Goal: Contribute content: Add original content to the website for others to see

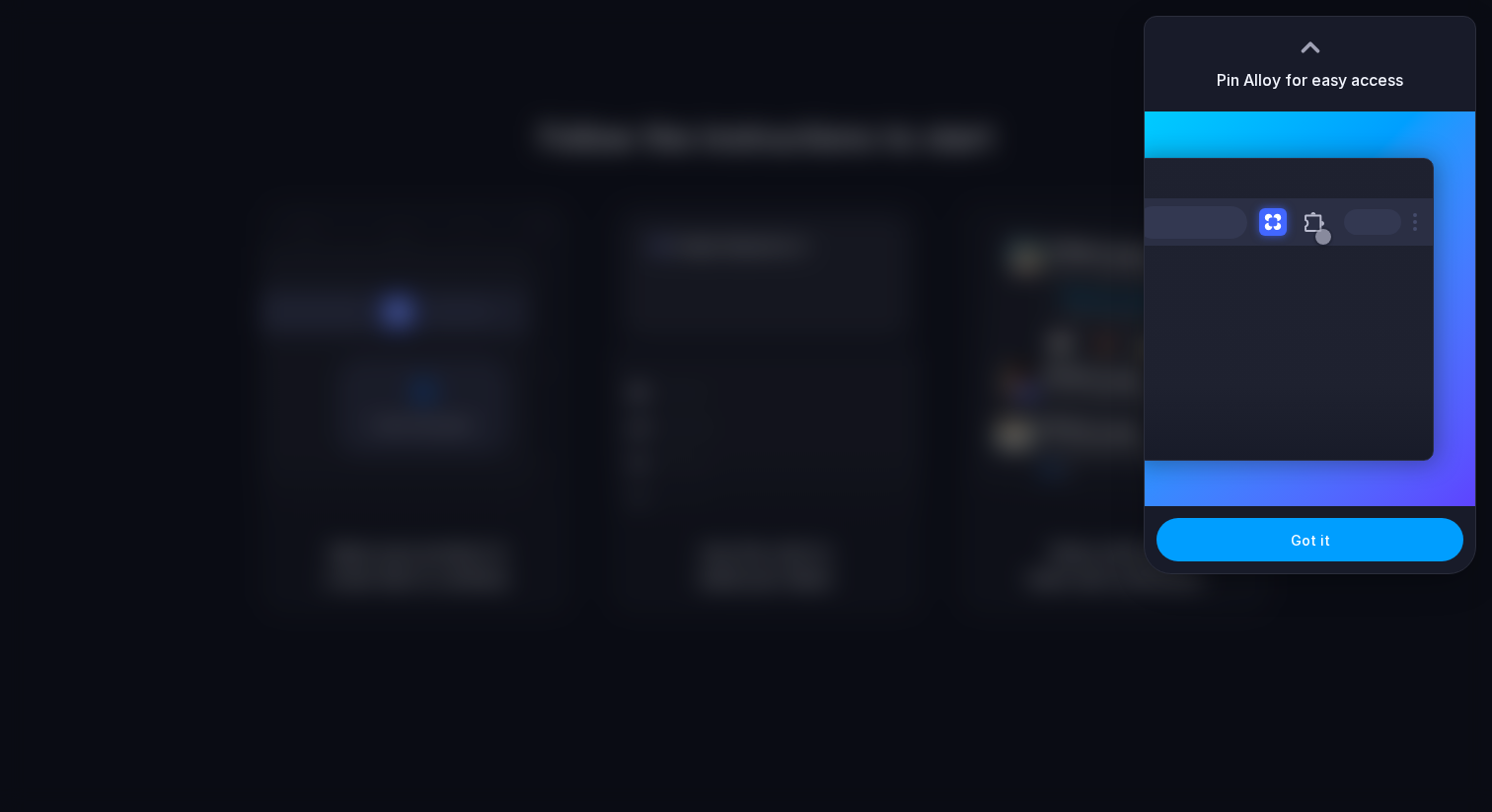
click at [1347, 550] on button "Got it" at bounding box center [1310, 540] width 307 height 44
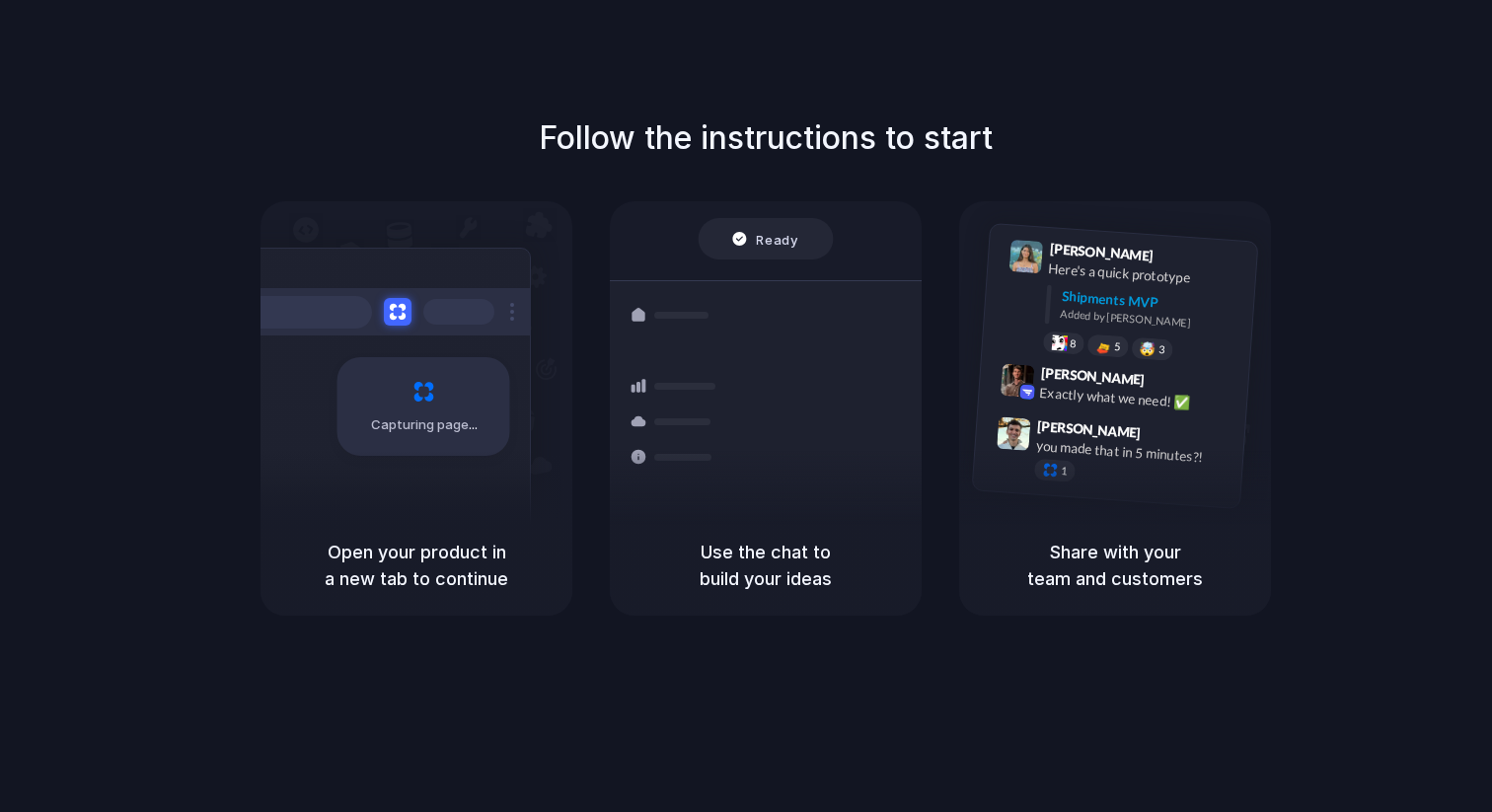
click at [1200, 150] on div "Follow the instructions to start Capturing page Open your product in a new tab …" at bounding box center [765, 365] width 1492 height 502
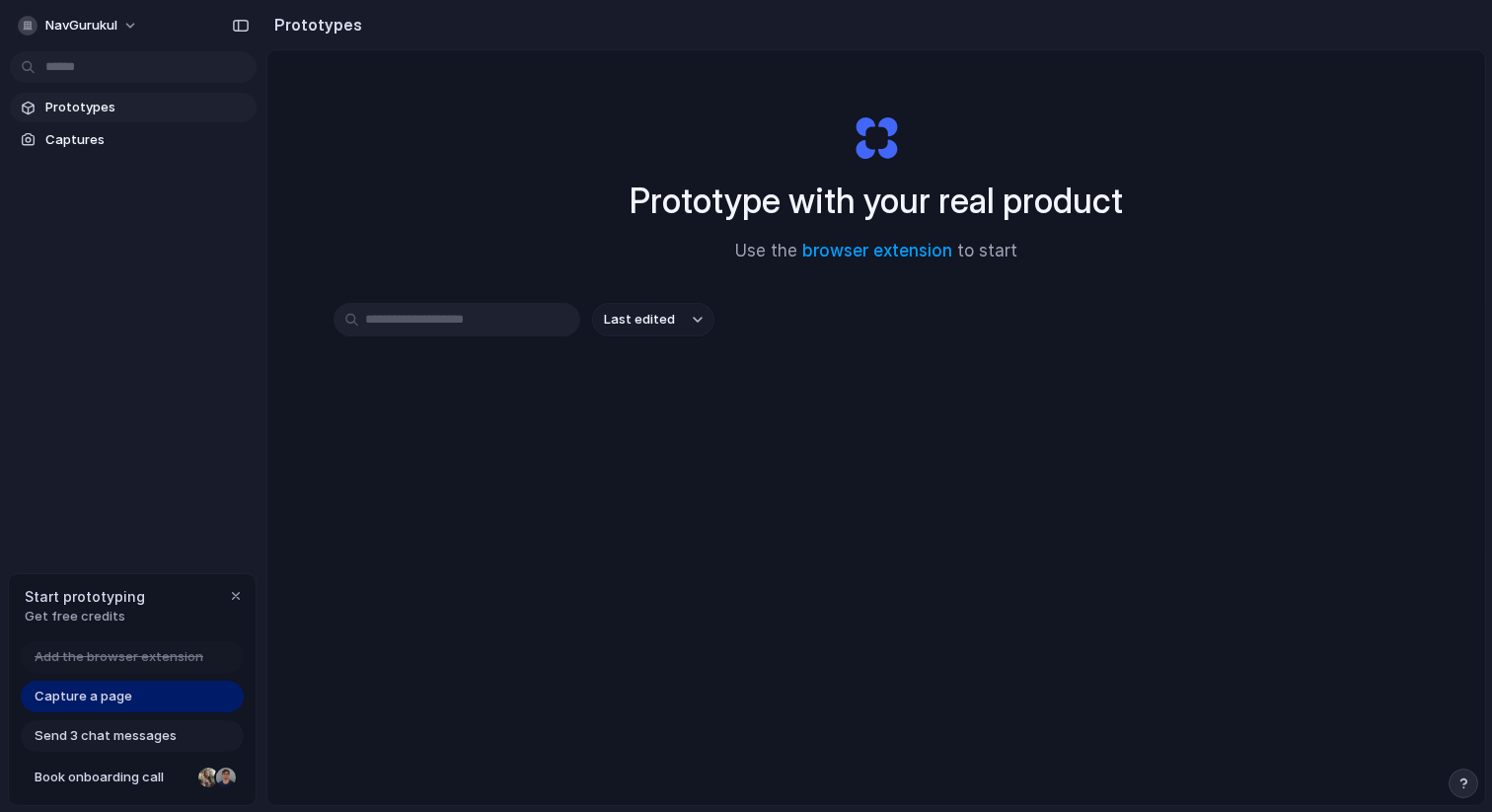
scroll to position [105, 0]
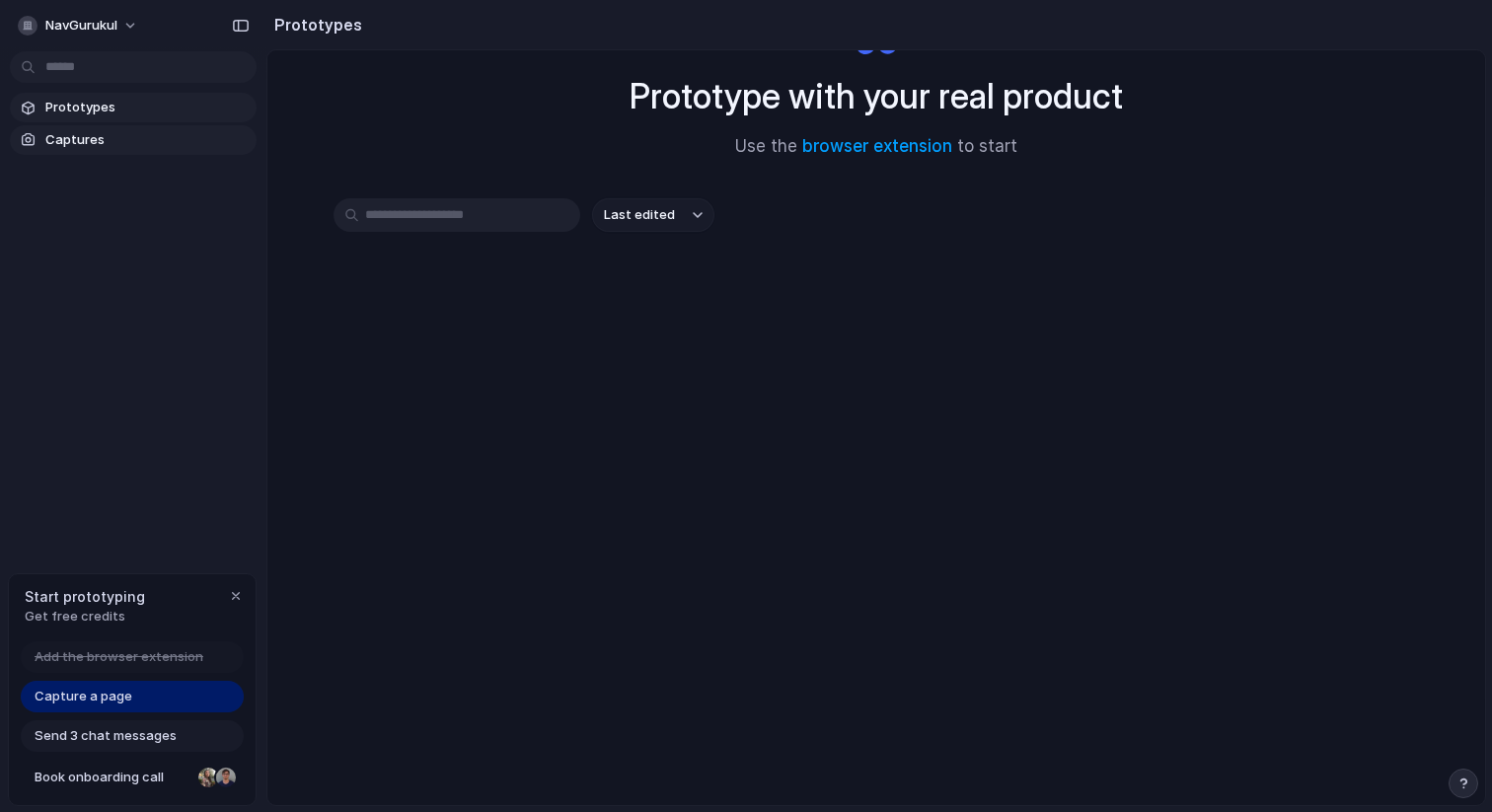
click at [85, 128] on link "Captures" at bounding box center [133, 140] width 247 height 30
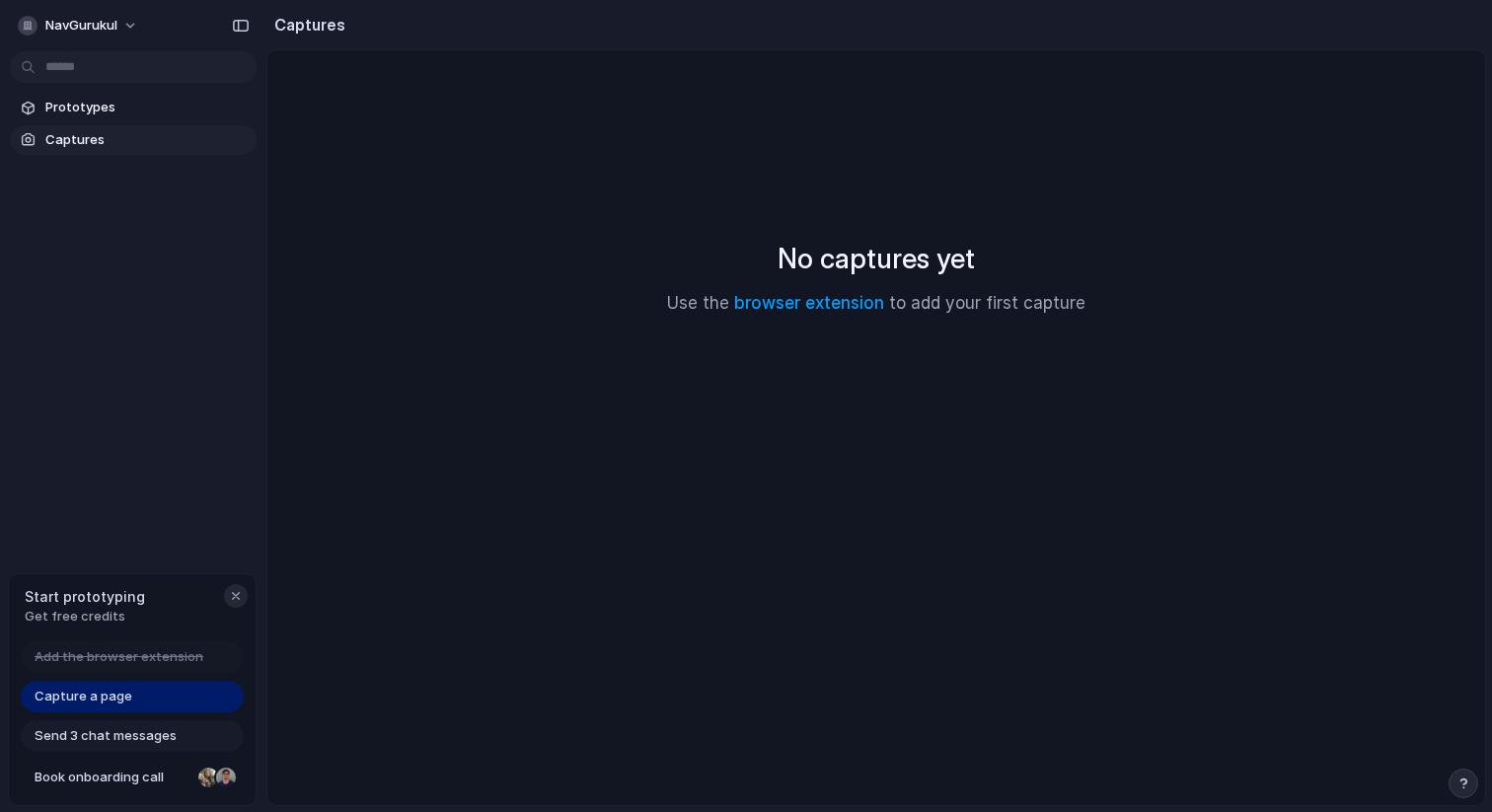
click at [232, 588] on div "button" at bounding box center [236, 596] width 16 height 16
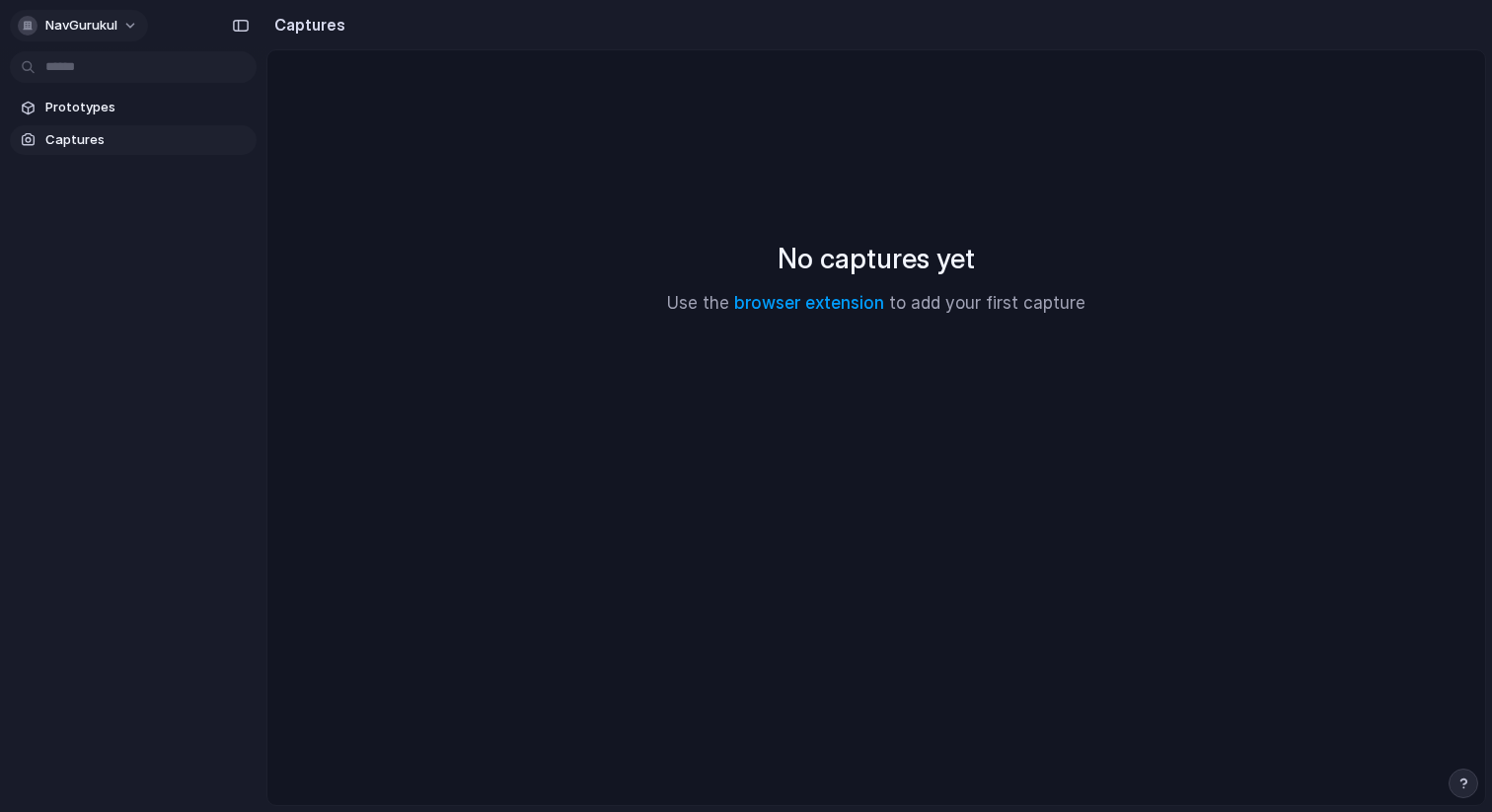
click at [95, 17] on span "NavGurukul" at bounding box center [82, 26] width 72 height 20
click at [52, 311] on div "Settings Invite members Change theme Sign out" at bounding box center [746, 406] width 1492 height 812
click at [135, 102] on span "Prototypes" at bounding box center [147, 107] width 203 height 20
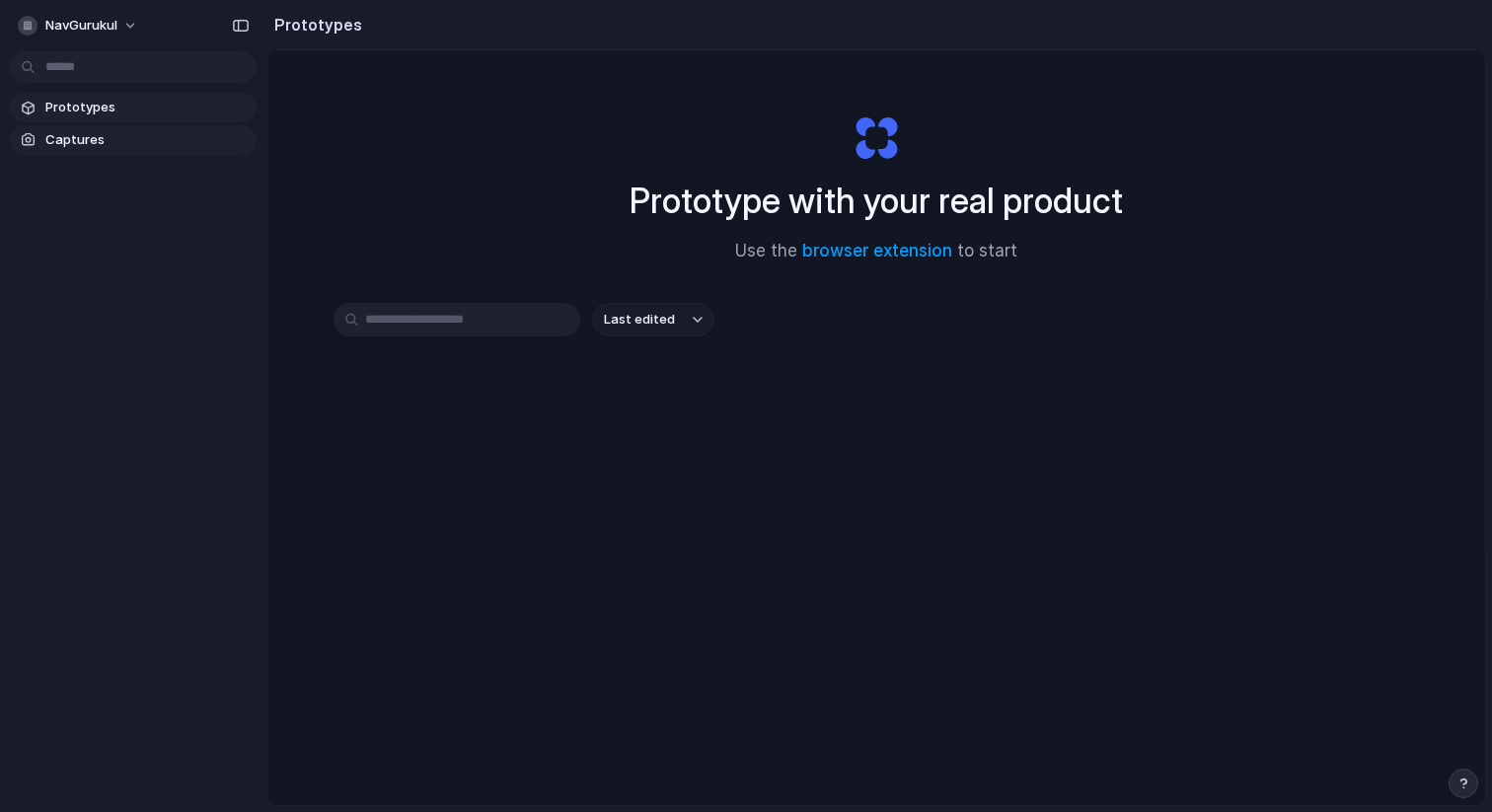
click at [130, 146] on span "Captures" at bounding box center [147, 140] width 203 height 20
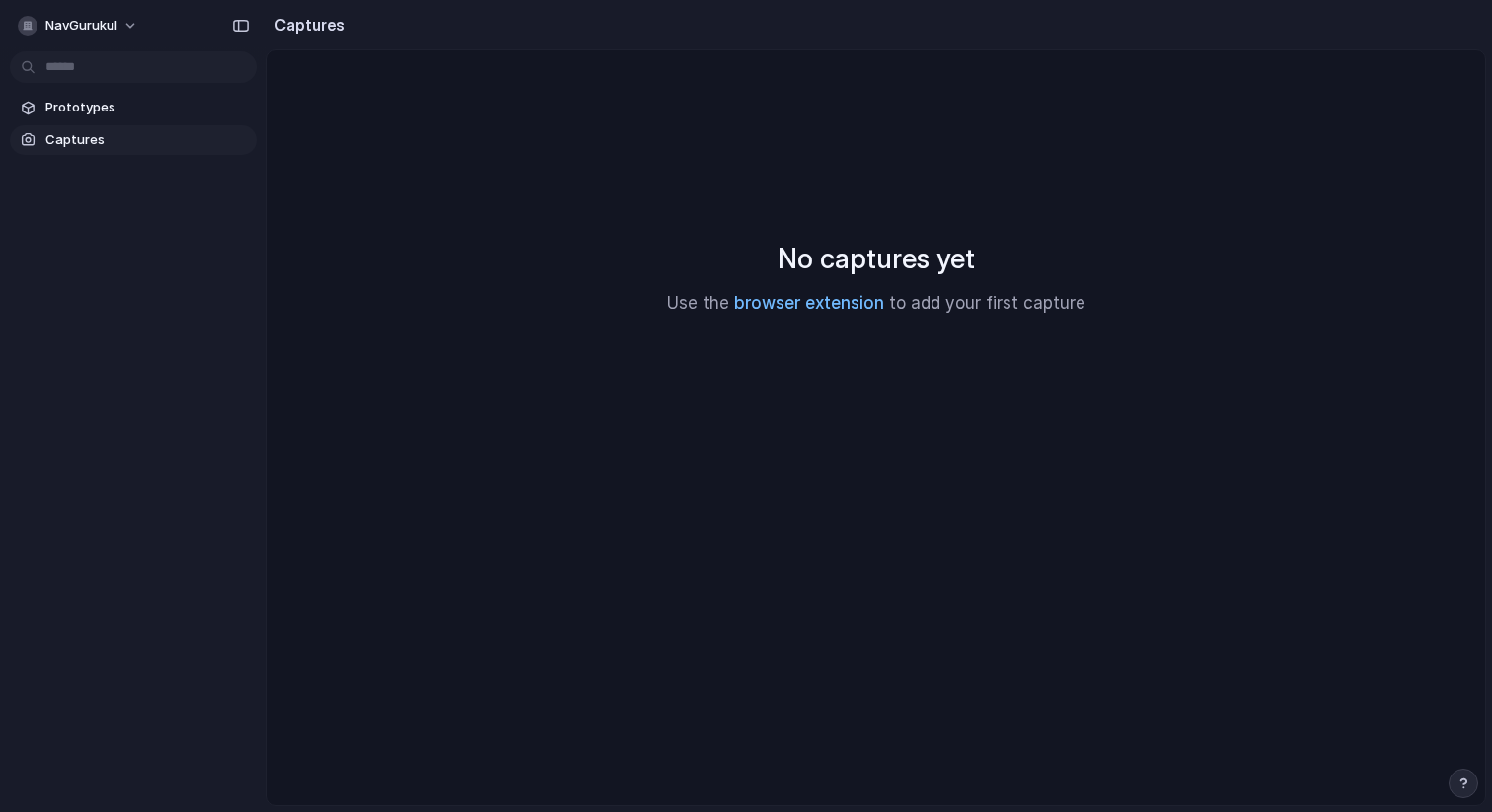
click at [851, 308] on link "browser extension" at bounding box center [809, 303] width 150 height 20
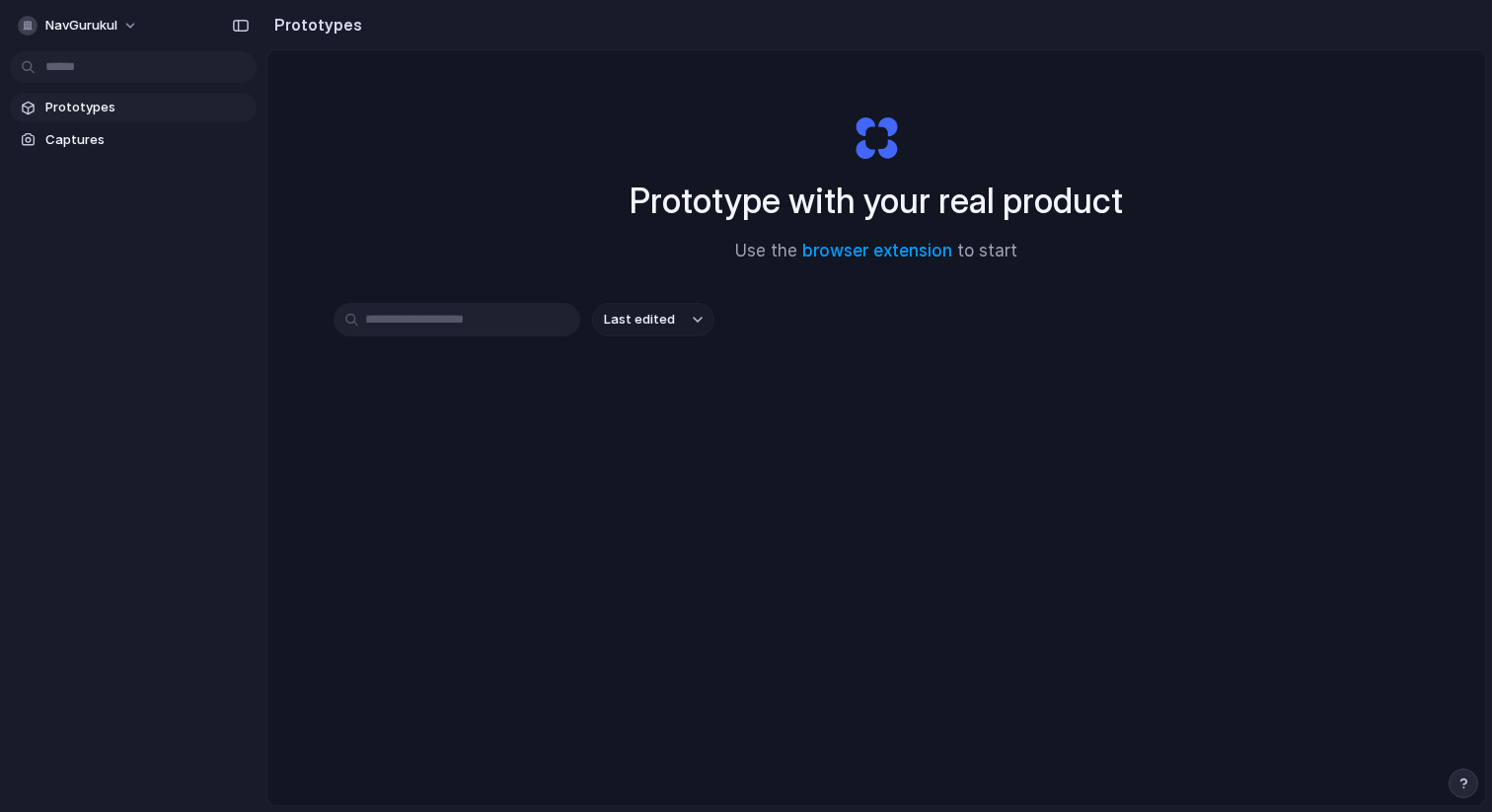
click at [159, 103] on span "Prototypes" at bounding box center [147, 107] width 203 height 20
click at [132, 127] on link "Captures" at bounding box center [133, 140] width 247 height 30
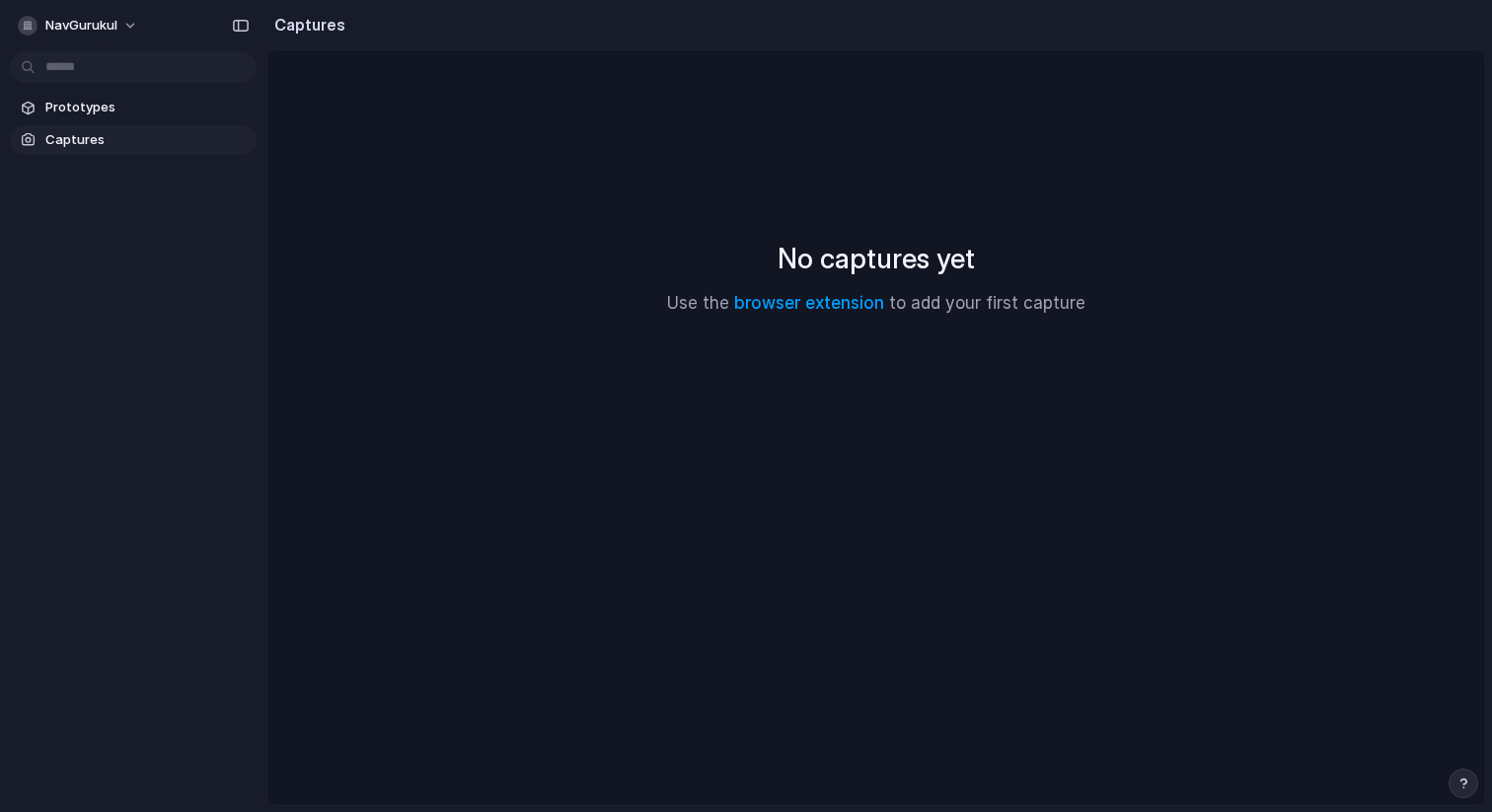
click at [131, 62] on body "NavGurukul Prototypes Captures Captures No captures yet Use the browser extensi…" at bounding box center [746, 406] width 1492 height 812
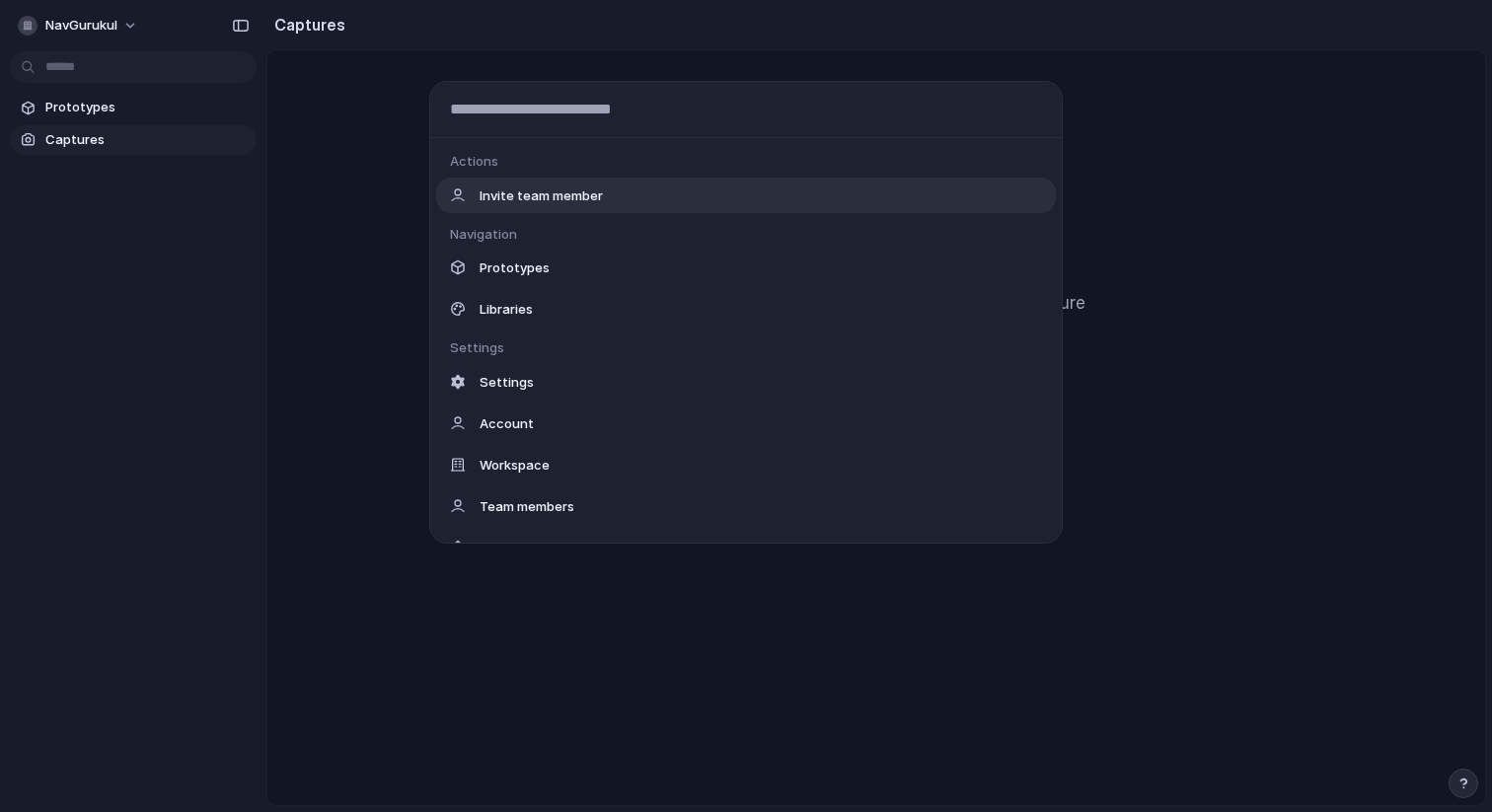
click at [118, 125] on div "Actions Invite team member Navigation Prototypes Libraries Settings Settings Ac…" at bounding box center [746, 406] width 1492 height 812
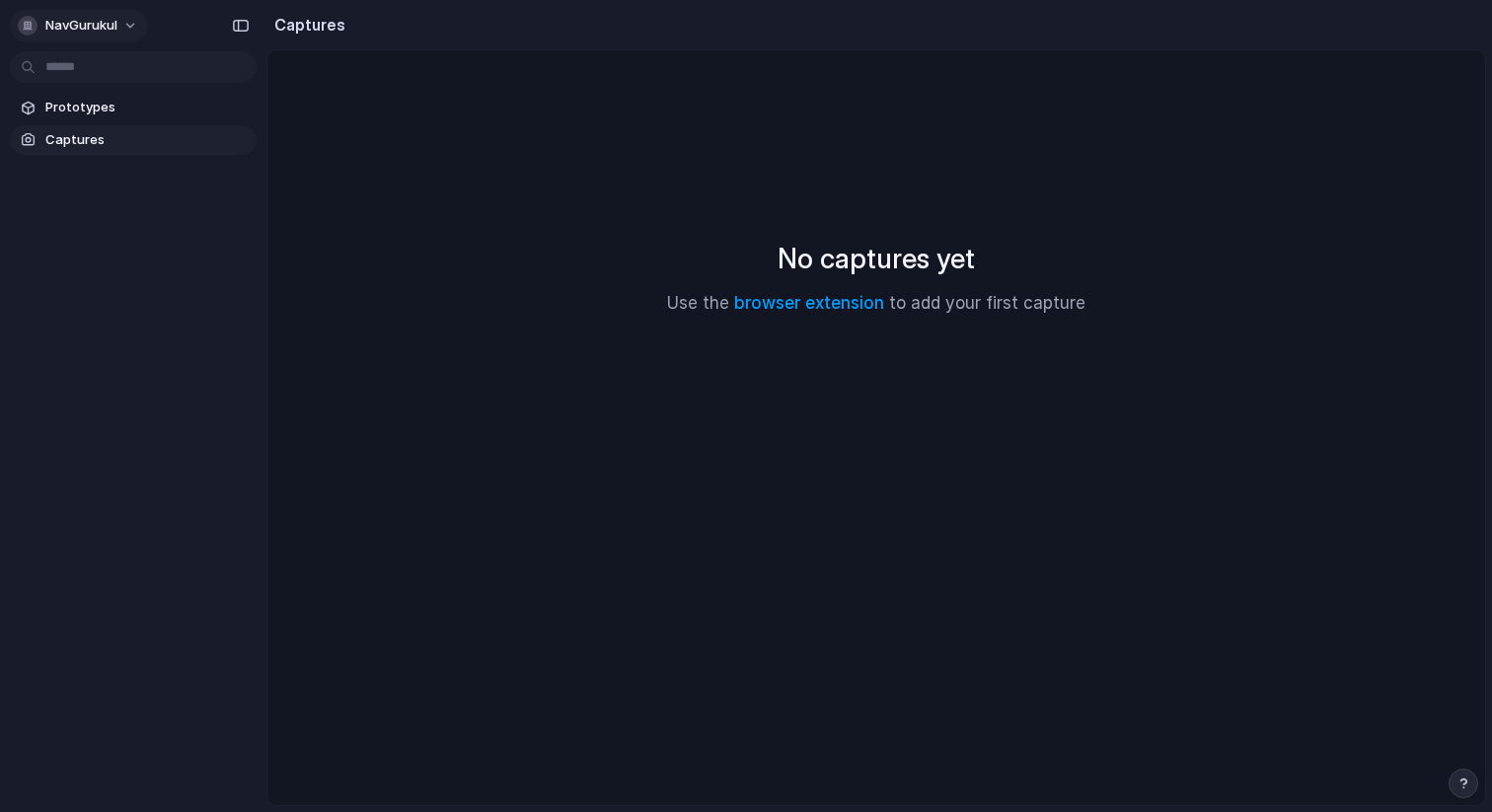
click at [128, 22] on button "NavGurukul" at bounding box center [79, 26] width 138 height 32
click at [106, 269] on div "Settings Invite members Change theme Sign out" at bounding box center [746, 406] width 1492 height 812
click at [165, 111] on span "Prototypes" at bounding box center [147, 107] width 203 height 20
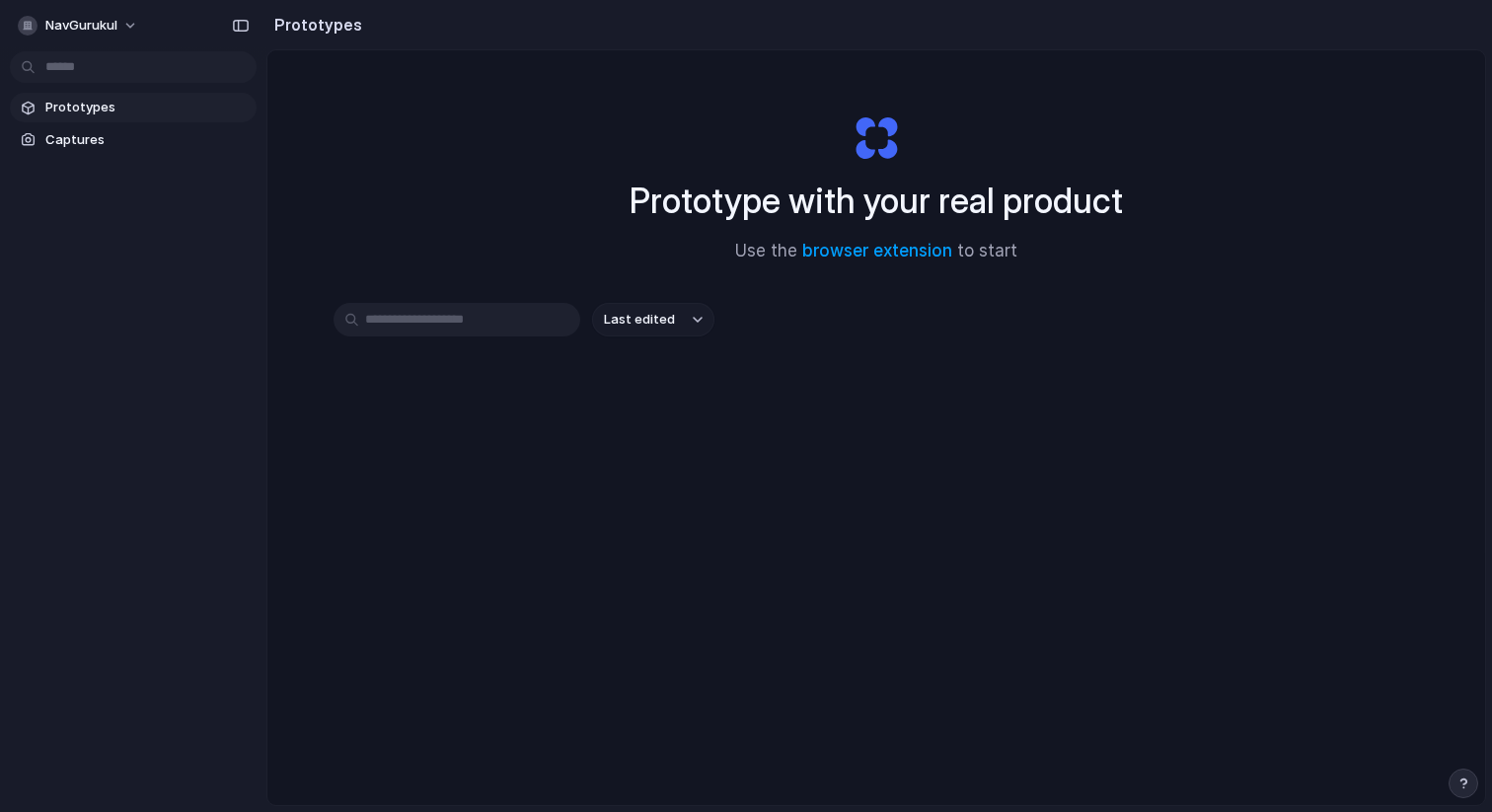
click at [516, 324] on input "text" at bounding box center [457, 319] width 247 height 34
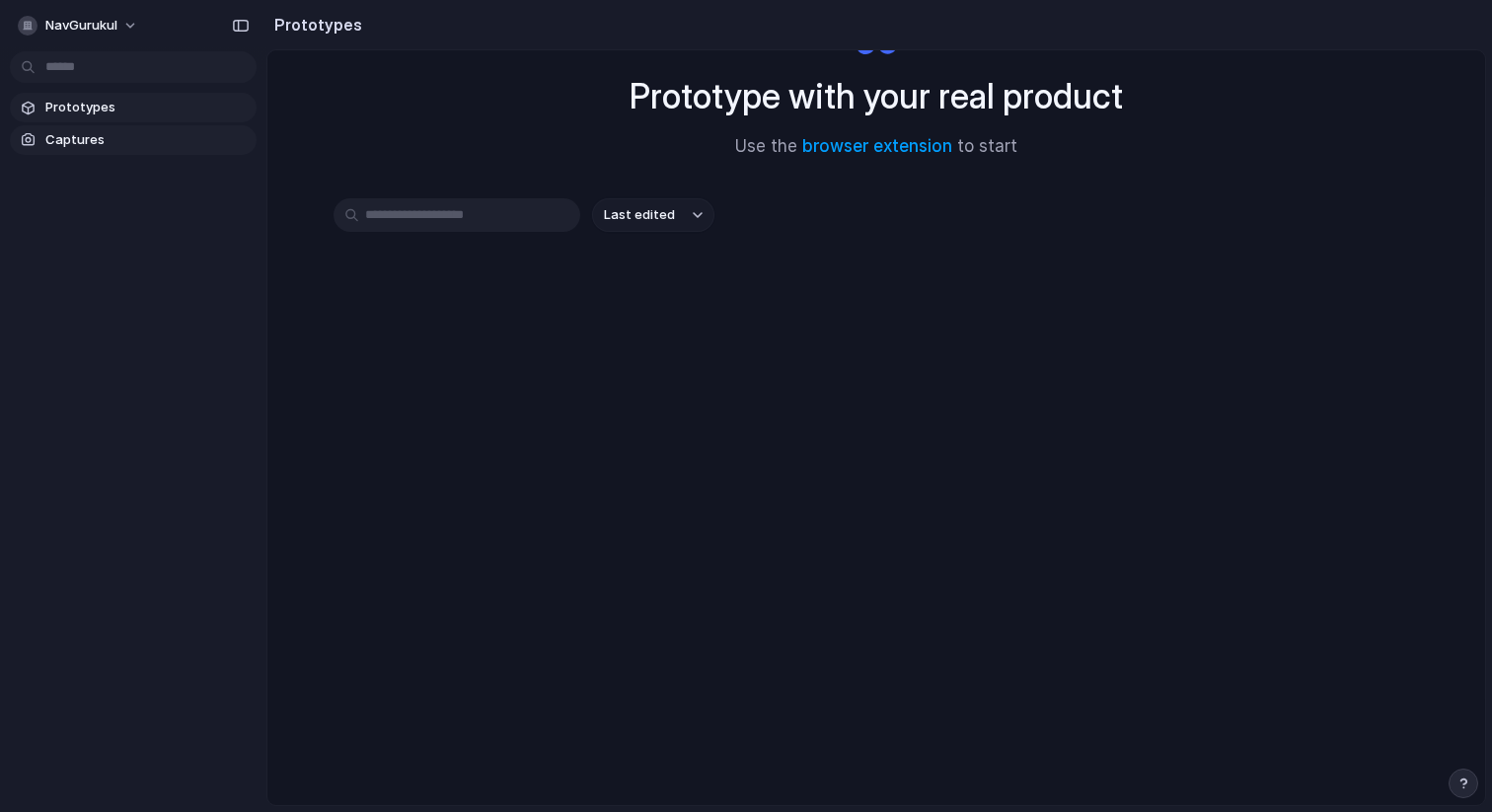
click at [107, 146] on span "Captures" at bounding box center [147, 140] width 203 height 20
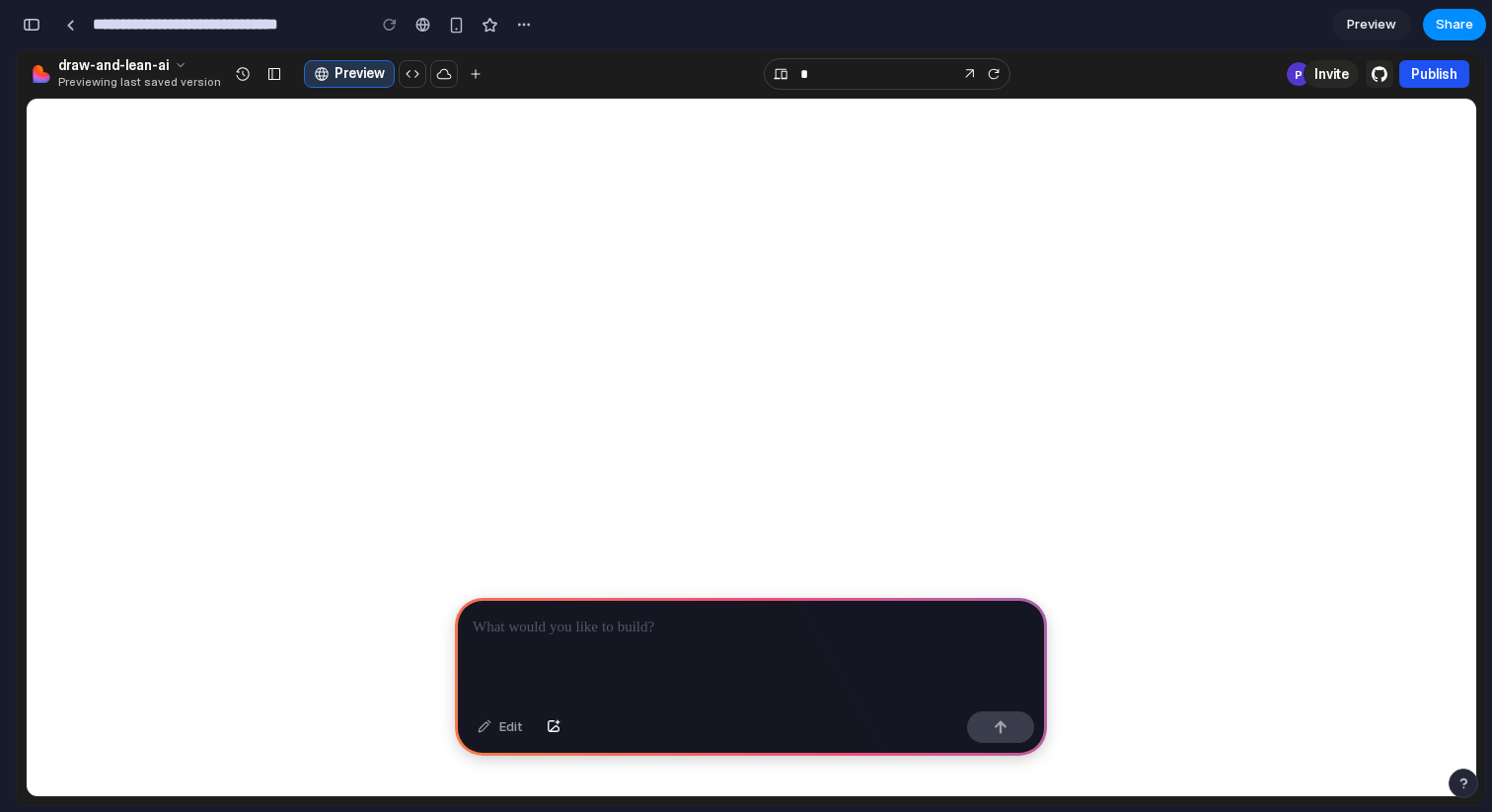
click at [600, 645] on div at bounding box center [750, 651] width 592 height 105
click at [642, 626] on p at bounding box center [750, 628] width 556 height 24
click at [550, 728] on div "button" at bounding box center [553, 727] width 14 height 12
click at [567, 646] on div at bounding box center [750, 651] width 592 height 105
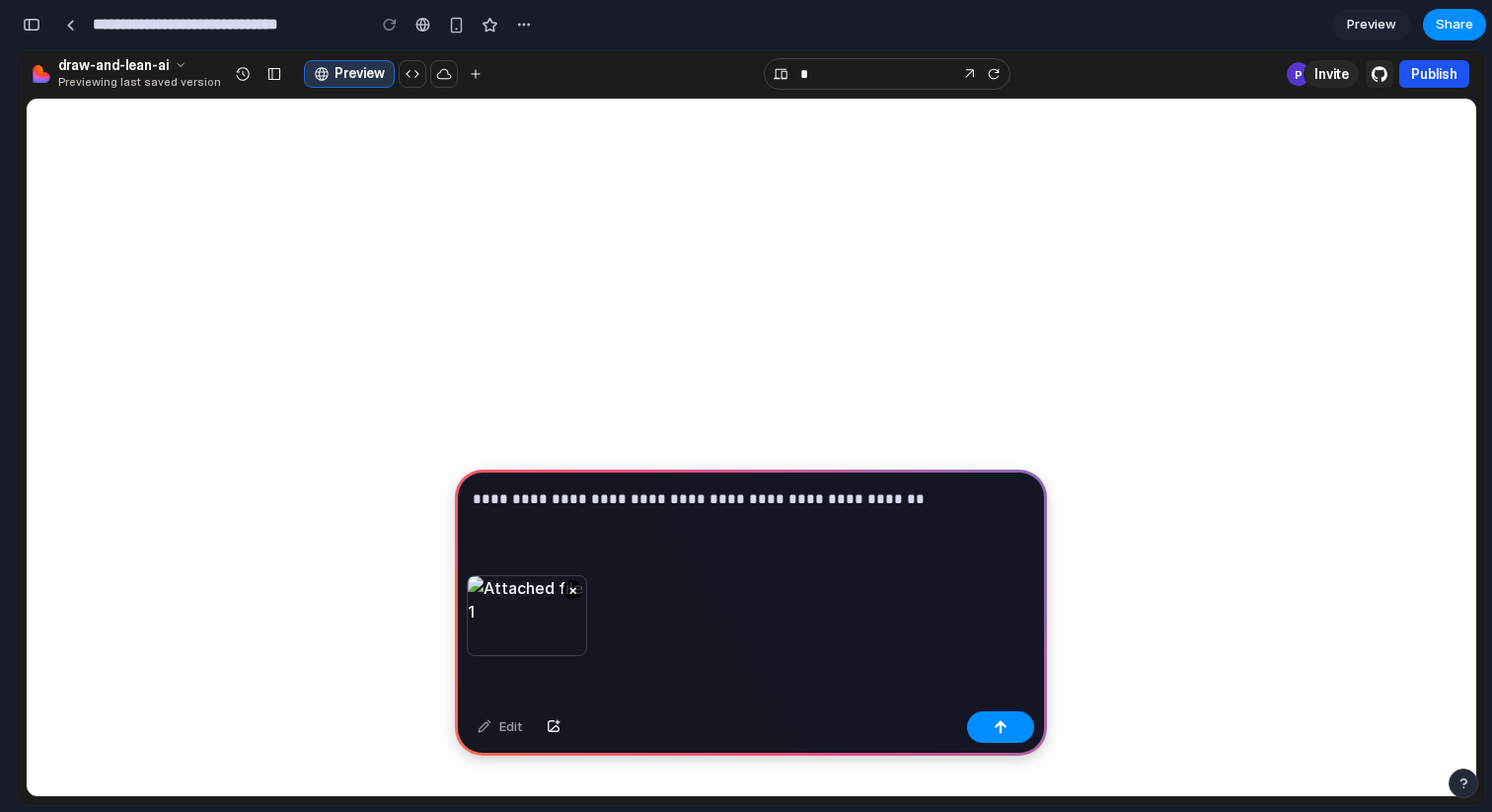
click at [853, 502] on p "**********" at bounding box center [750, 500] width 556 height 24
click at [1011, 726] on button "button" at bounding box center [1000, 727] width 67 height 32
